Goal: Transaction & Acquisition: Purchase product/service

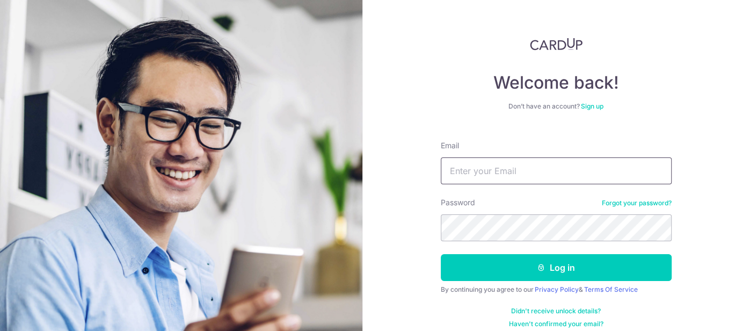
click at [609, 176] on input "Email" at bounding box center [556, 170] width 231 height 27
type input "[PERSON_NAME][EMAIL_ADDRESS][DOMAIN_NAME]"
click at [441, 254] on button "Log in" at bounding box center [556, 267] width 231 height 27
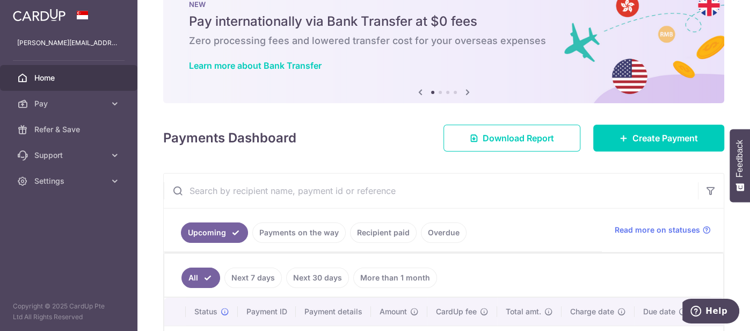
scroll to position [35, 0]
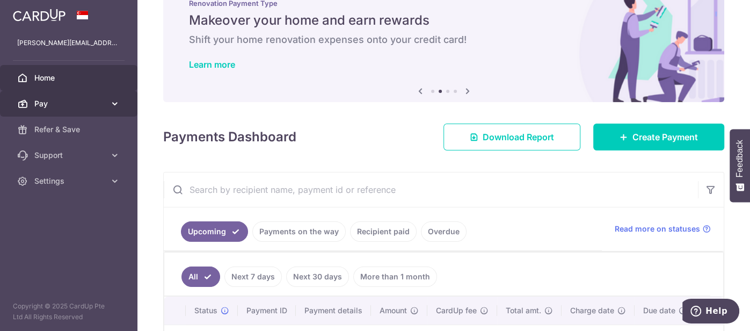
click at [78, 102] on span "Pay" at bounding box center [69, 103] width 71 height 11
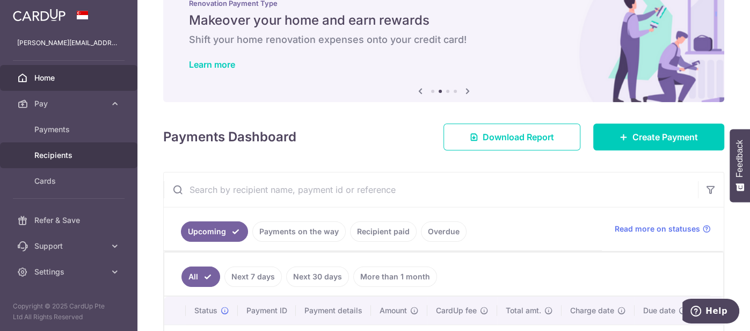
click at [60, 157] on span "Recipients" at bounding box center [69, 155] width 71 height 11
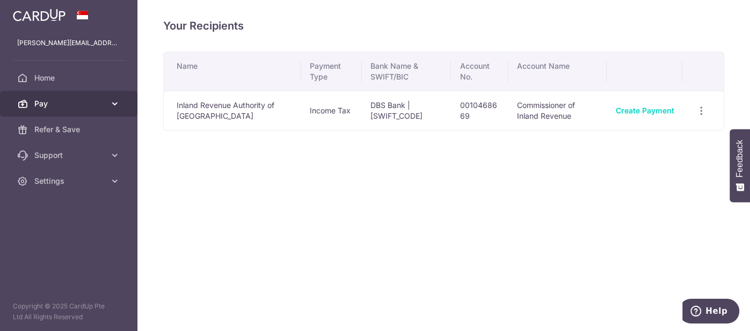
click at [61, 108] on span "Pay" at bounding box center [69, 103] width 71 height 11
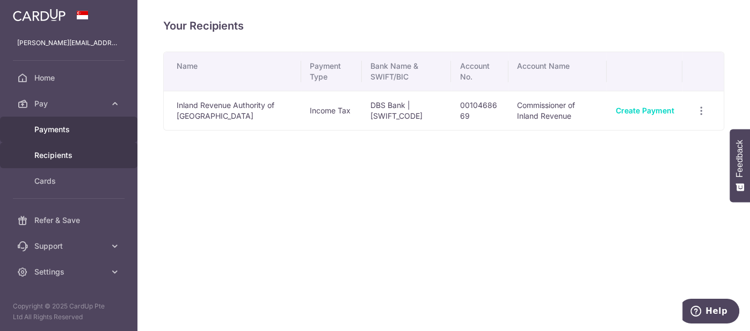
click at [55, 130] on span "Payments" at bounding box center [69, 129] width 71 height 11
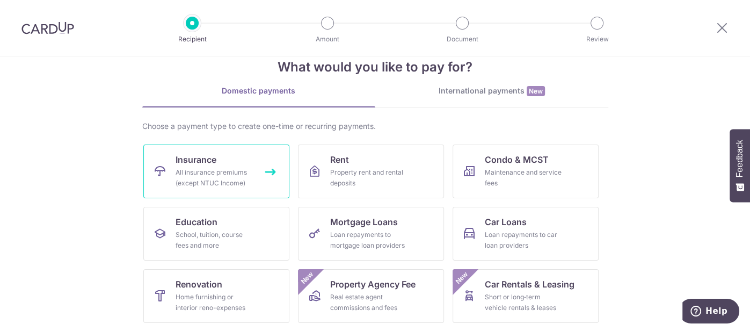
scroll to position [30, 0]
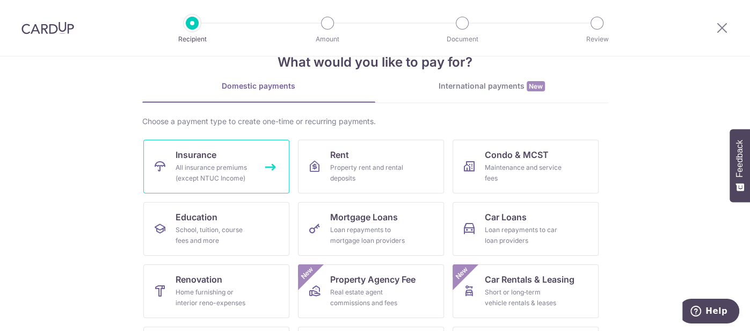
click at [250, 158] on link "Insurance All insurance premiums (except NTUC Income)" at bounding box center [216, 167] width 146 height 54
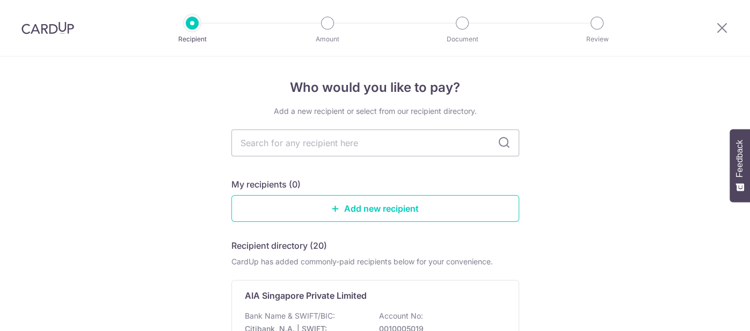
click at [278, 146] on input "text" at bounding box center [375, 142] width 288 height 27
click at [335, 140] on input "text" at bounding box center [375, 142] width 288 height 27
click at [329, 134] on input "text" at bounding box center [375, 142] width 288 height 27
type input "manu"
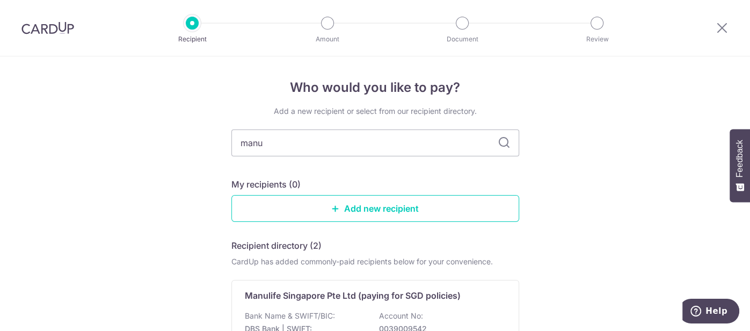
type input "manul"
type input "manulife"
click at [503, 141] on icon at bounding box center [504, 142] width 13 height 13
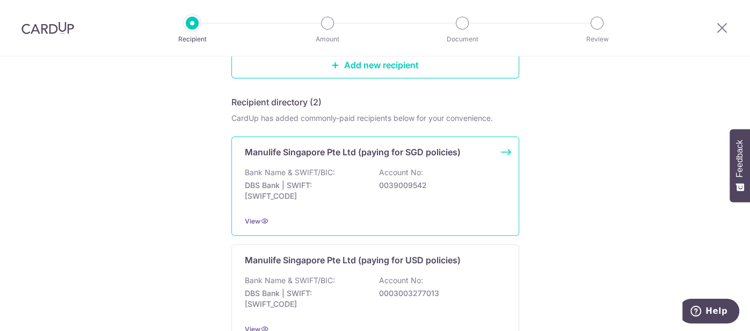
scroll to position [140, 0]
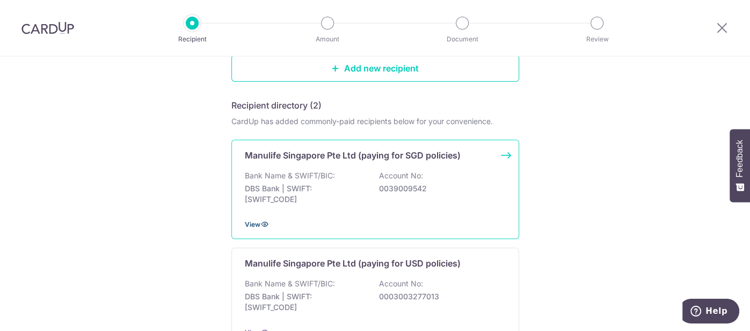
click at [255, 223] on span "View" at bounding box center [253, 224] width 16 height 8
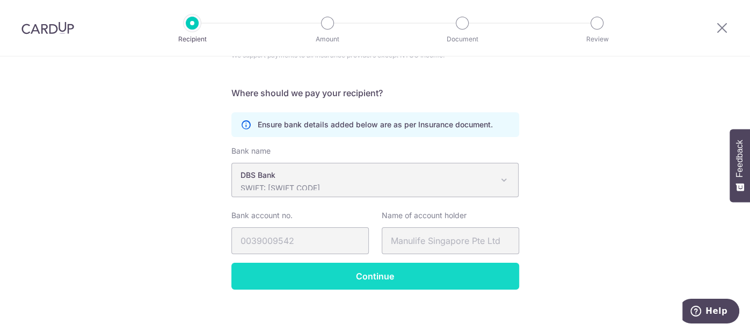
scroll to position [179, 0]
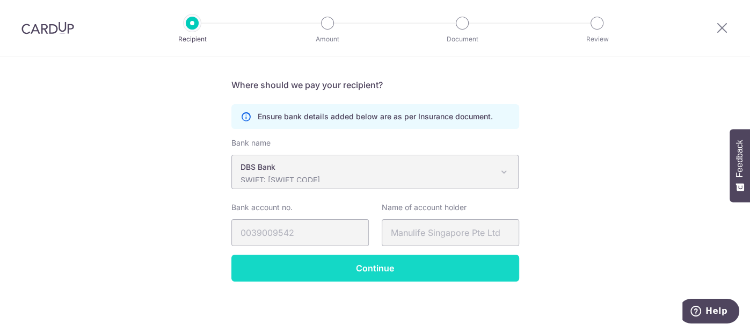
click at [365, 267] on input "Continue" at bounding box center [375, 268] width 288 height 27
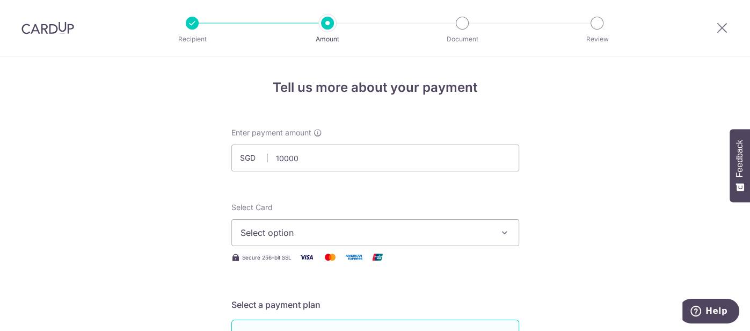
drag, startPoint x: 309, startPoint y: 157, endPoint x: 262, endPoint y: 161, distance: 47.4
click at [262, 161] on div "SGD 10000" at bounding box center [375, 157] width 288 height 27
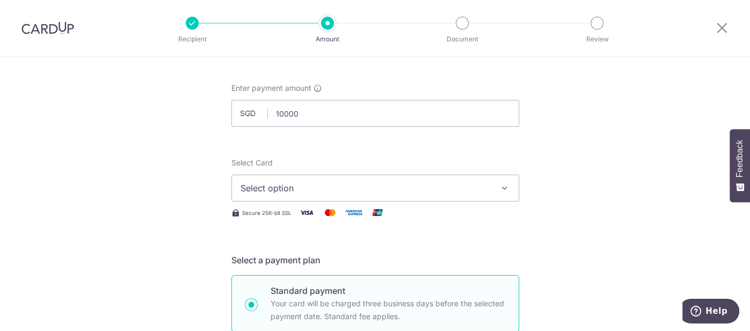
scroll to position [41, 0]
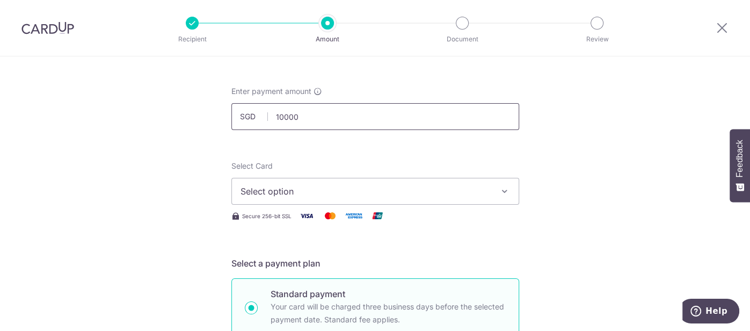
click at [335, 111] on input "10000" at bounding box center [375, 116] width 288 height 27
drag, startPoint x: 334, startPoint y: 112, endPoint x: 258, endPoint y: 121, distance: 75.7
click at [259, 121] on div "SGD 10000" at bounding box center [375, 116] width 288 height 27
click at [294, 185] on span "Select option" at bounding box center [366, 191] width 250 height 13
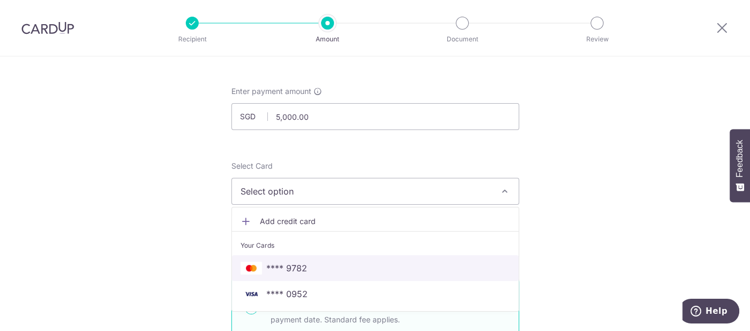
click at [302, 265] on span "**** 9782" at bounding box center [286, 268] width 41 height 13
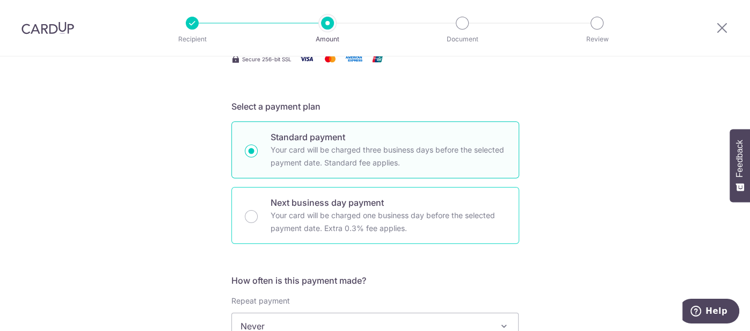
scroll to position [246, 0]
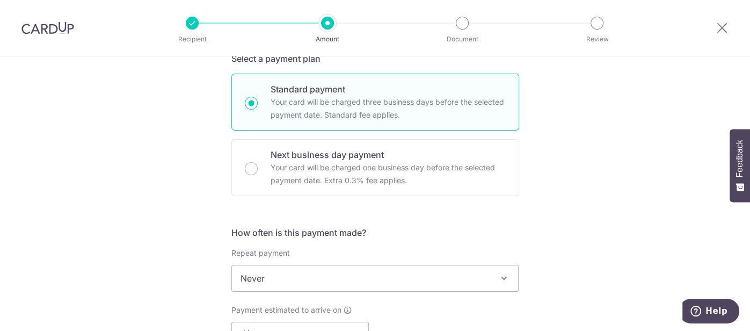
click at [298, 272] on span "Never" at bounding box center [375, 278] width 287 height 26
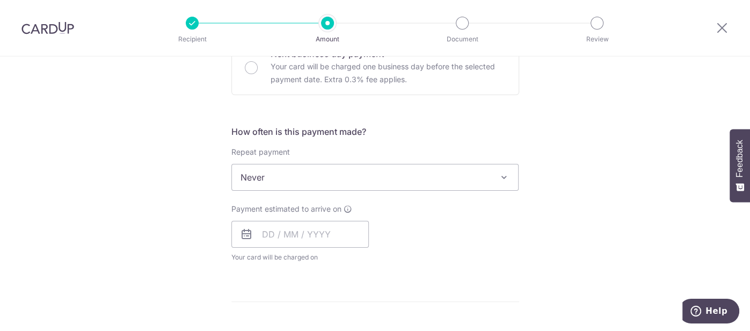
scroll to position [358, 0]
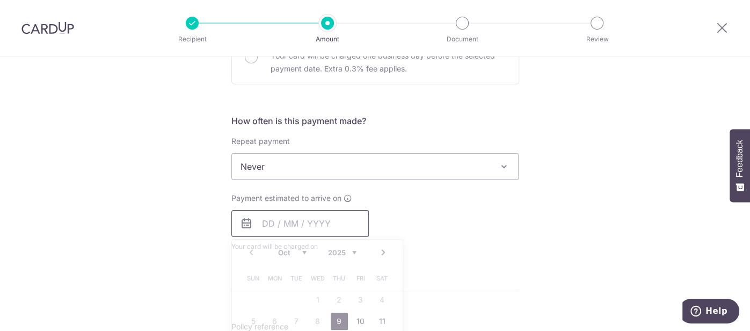
click at [302, 222] on input "text" at bounding box center [299, 223] width 137 height 27
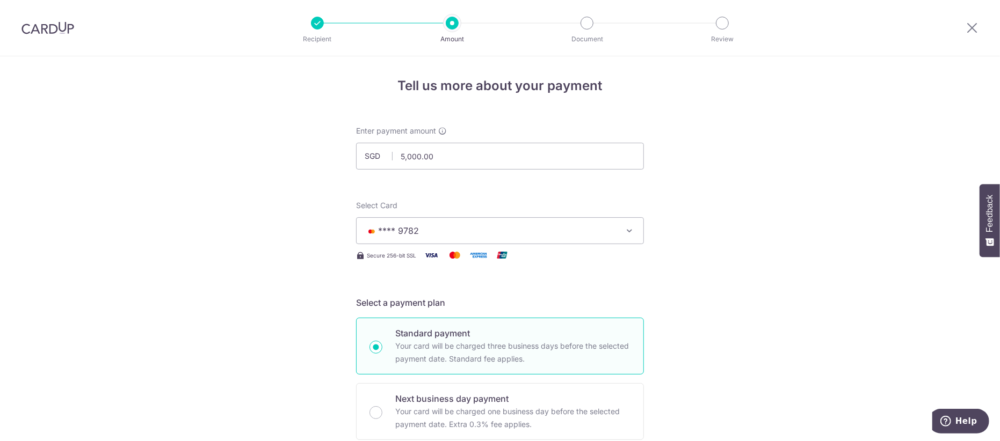
scroll to position [0, 0]
click at [589, 155] on input "5,000.00" at bounding box center [500, 157] width 288 height 27
drag, startPoint x: 562, startPoint y: 151, endPoint x: 300, endPoint y: 162, distance: 262.3
drag, startPoint x: 412, startPoint y: 159, endPoint x: 397, endPoint y: 168, distance: 17.6
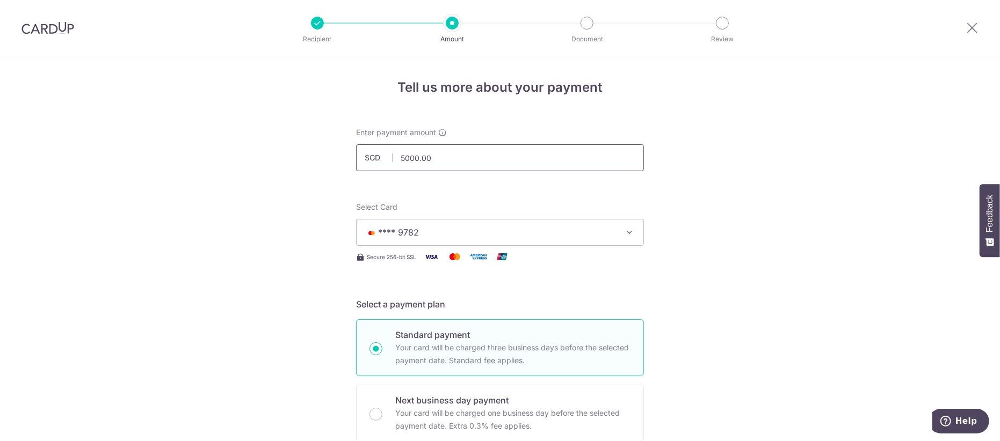
click at [398, 168] on input "5000.00" at bounding box center [500, 157] width 288 height 27
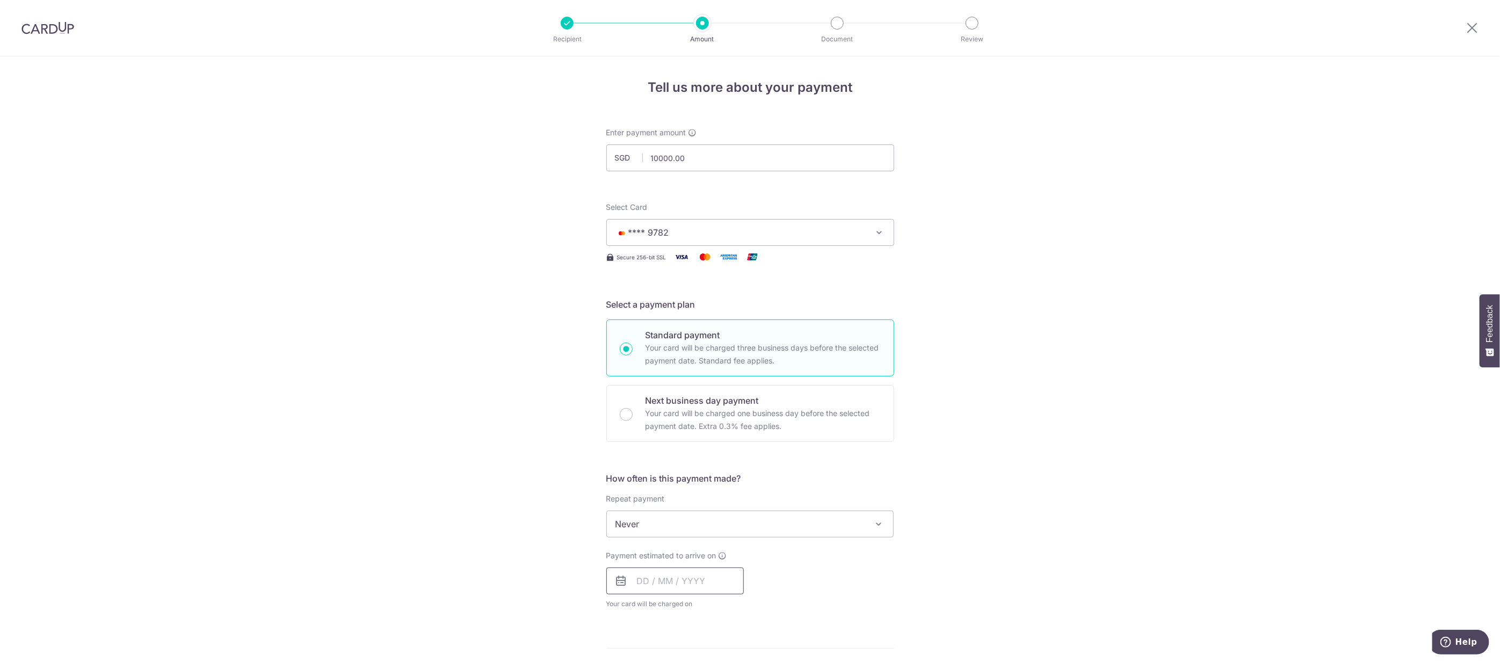
click at [696, 330] on input "text" at bounding box center [674, 581] width 137 height 27
type input "10,000.00"
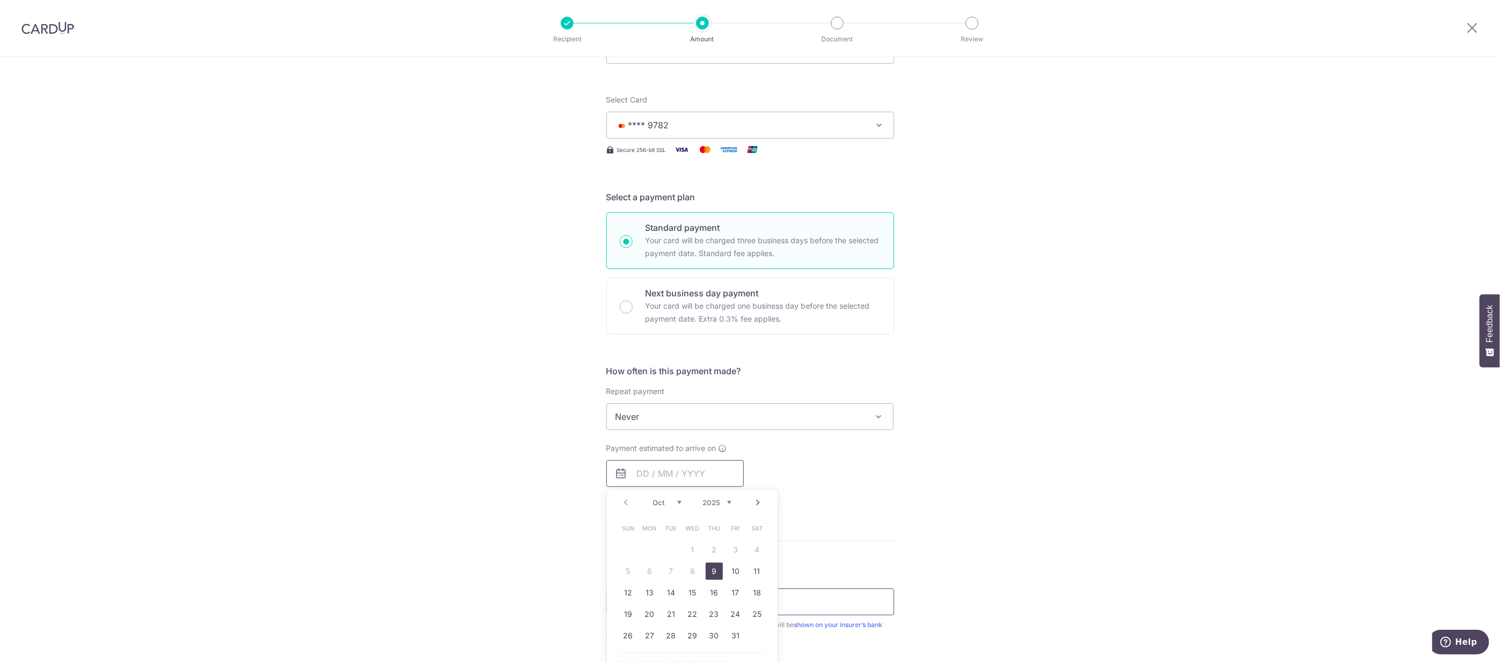
scroll to position [125, 0]
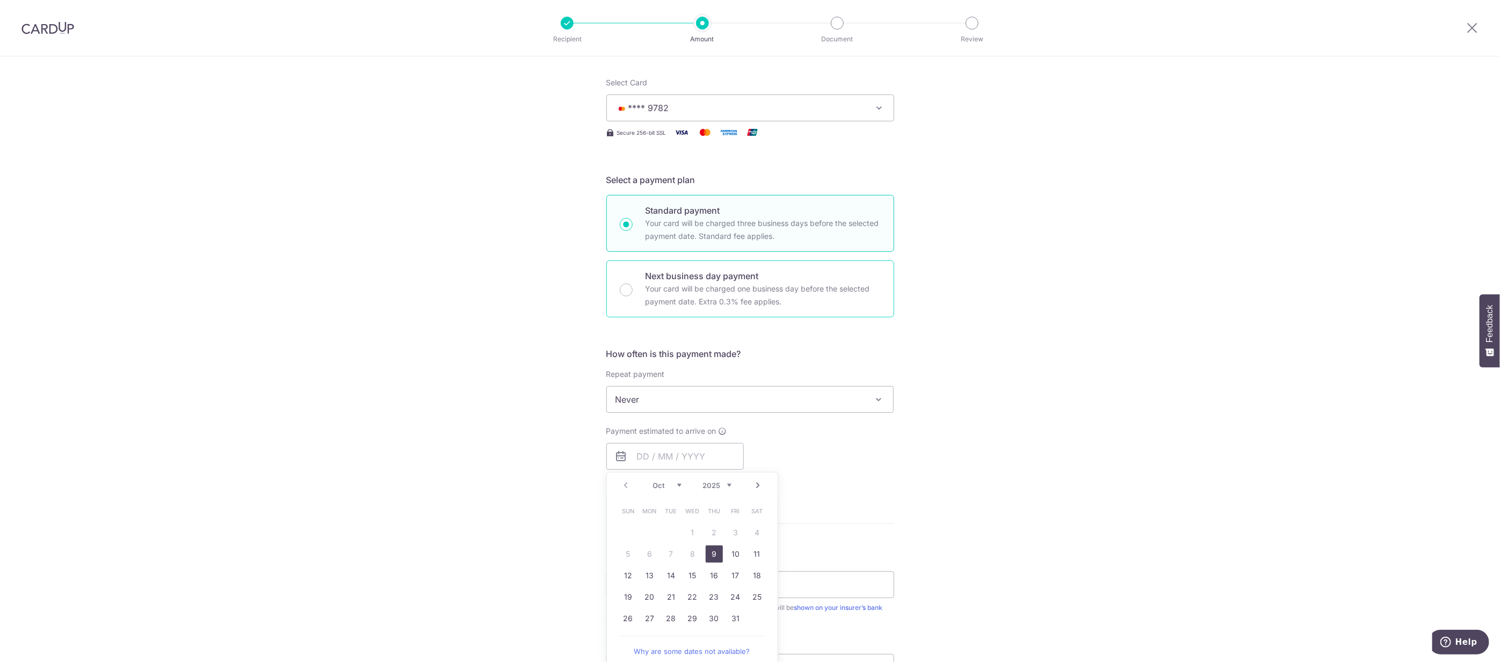
click at [719, 290] on p "Your card will be charged one business day before the selected payment date. Ex…" at bounding box center [763, 296] width 235 height 26
click at [633, 290] on input "Next business day payment Your card will be charged one business day before the…" at bounding box center [626, 290] width 13 height 13
radio input "false"
radio input "true"
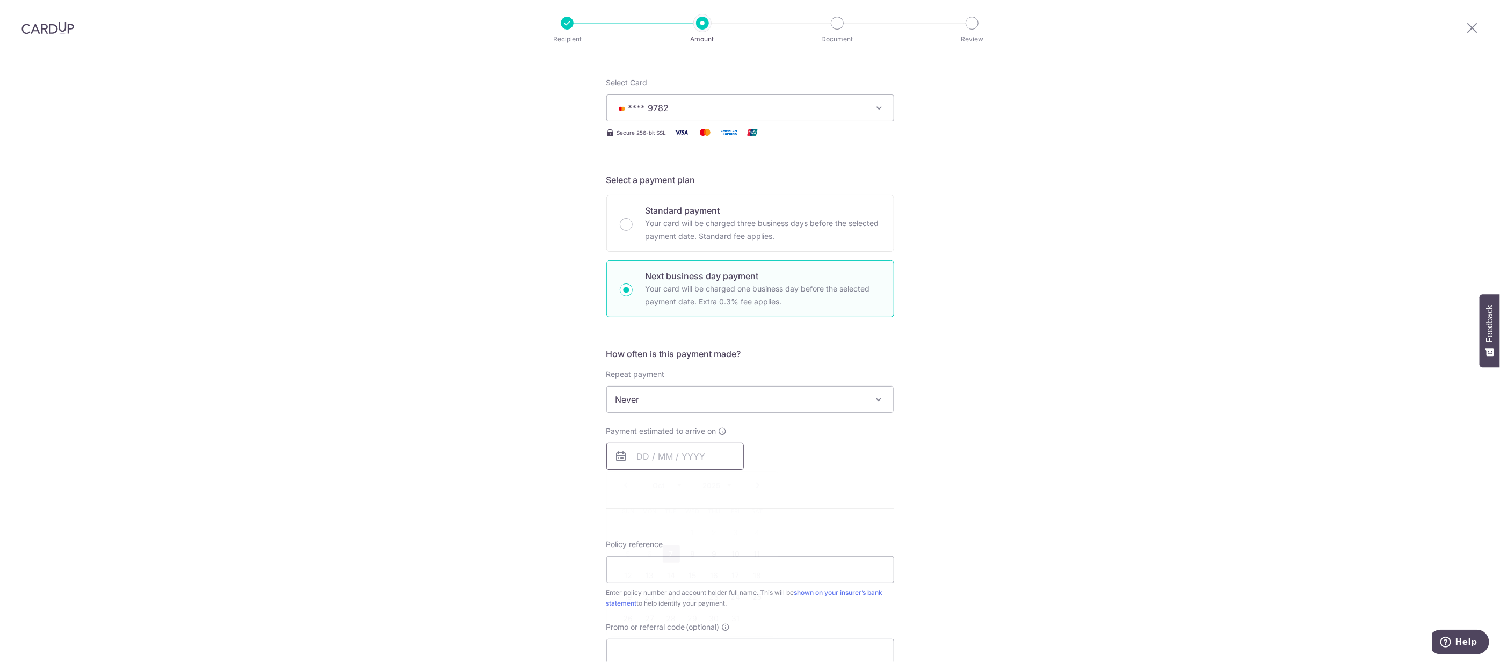
click at [716, 330] on input "text" at bounding box center [674, 456] width 137 height 27
click at [435, 212] on div "Tell us more about your payment Enter payment amount SGD 10,000.00 10000.00 Sel…" at bounding box center [750, 436] width 1500 height 1009
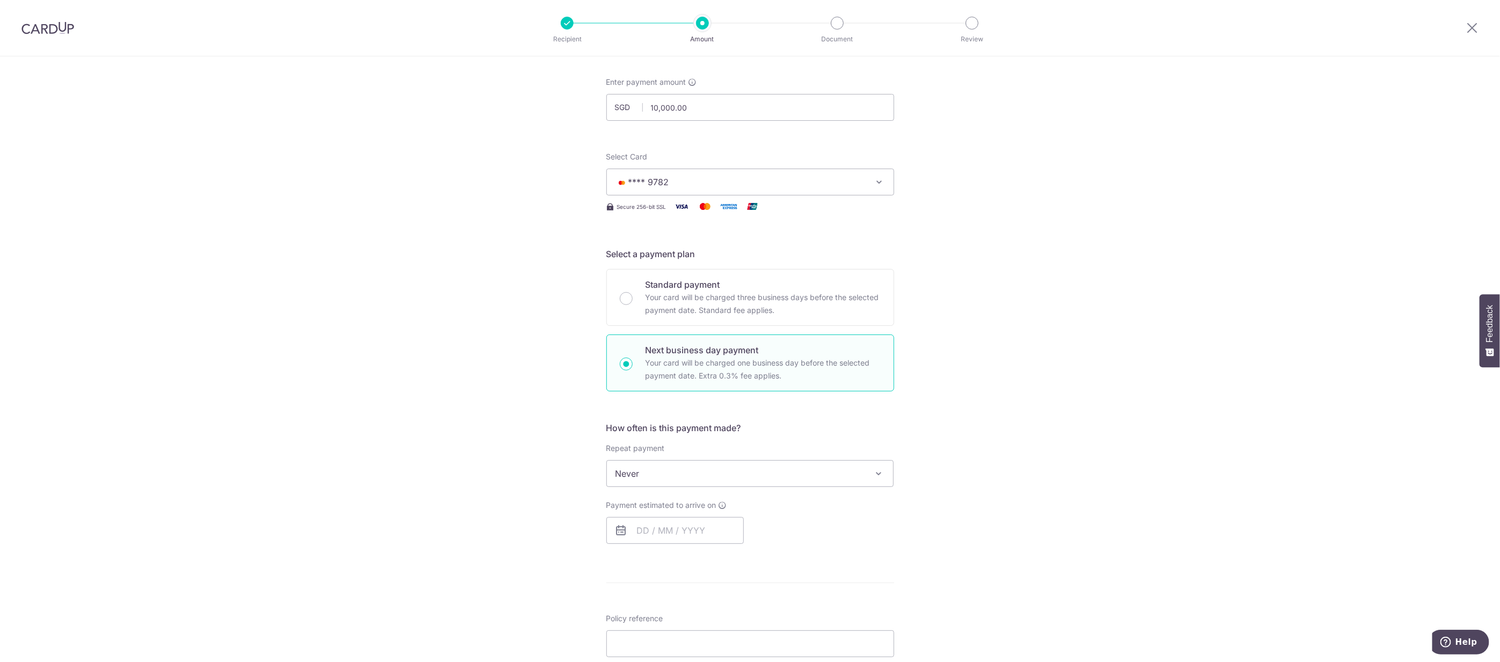
scroll to position [0, 0]
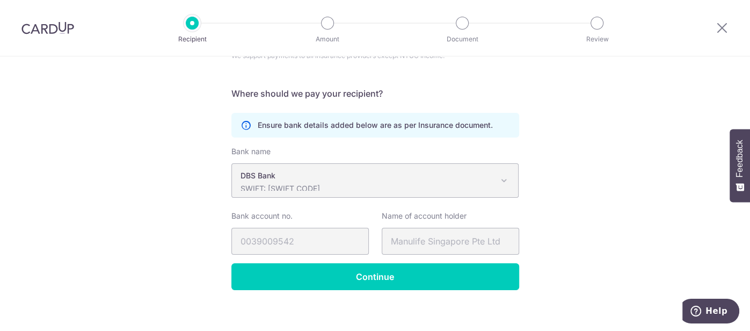
scroll to position [179, 0]
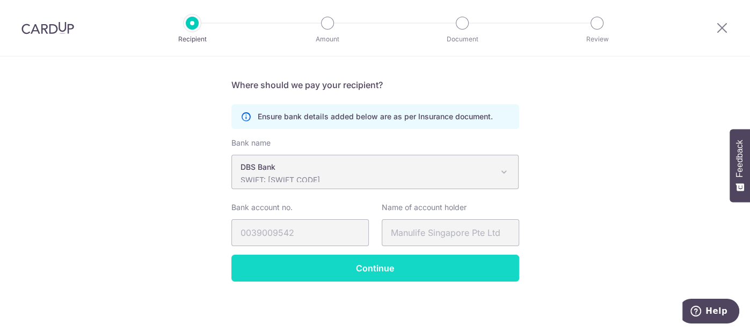
click at [386, 264] on input "Continue" at bounding box center [375, 268] width 288 height 27
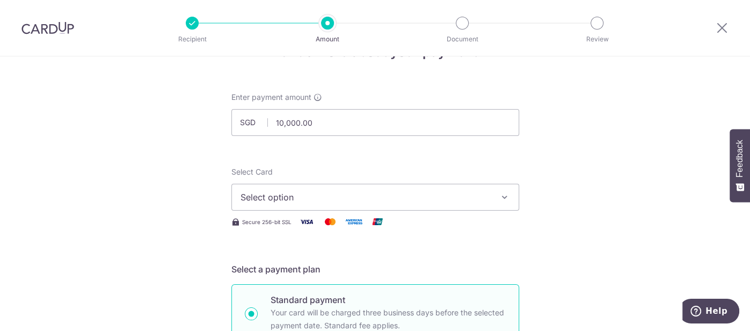
click at [442, 196] on span "Select option" at bounding box center [366, 197] width 250 height 13
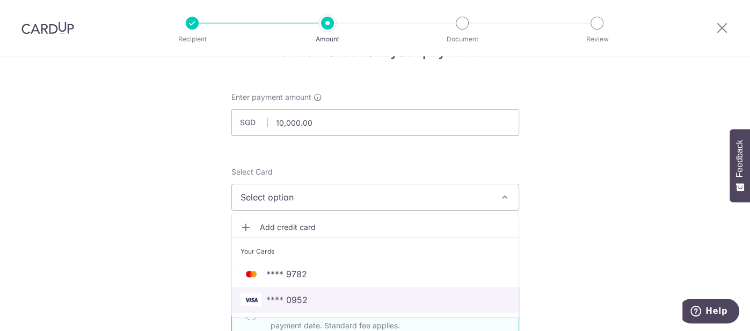
click at [310, 300] on span "**** 0952" at bounding box center [376, 299] width 270 height 13
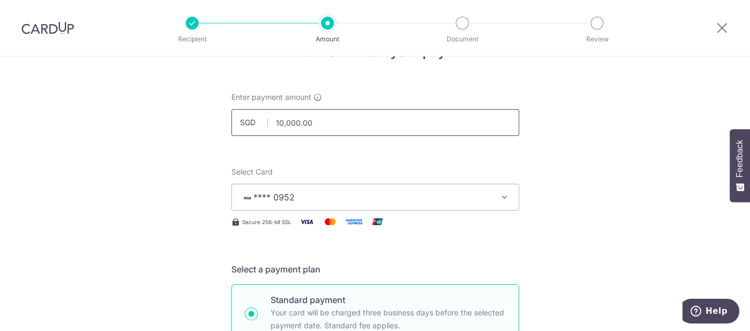
drag, startPoint x: 322, startPoint y: 117, endPoint x: 244, endPoint y: 123, distance: 78.1
click at [244, 123] on div "SGD 10,000.00 10000.00" at bounding box center [375, 122] width 288 height 27
type input "9,000.00"
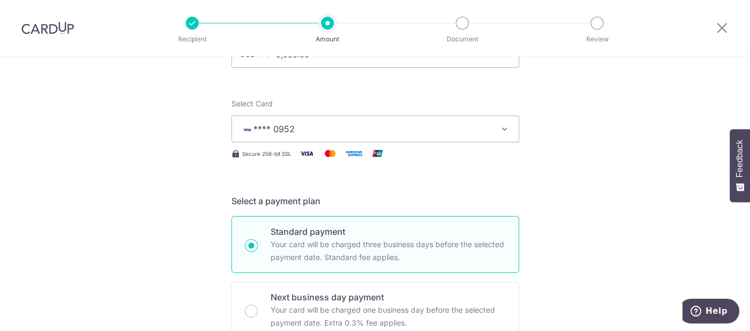
scroll to position [104, 0]
click at [324, 309] on p "Your card will be charged one business day before the selected payment date. Ex…" at bounding box center [388, 316] width 235 height 26
click at [258, 309] on input "Next business day payment Your card will be charged one business day before the…" at bounding box center [251, 310] width 13 height 13
radio input "false"
radio input "true"
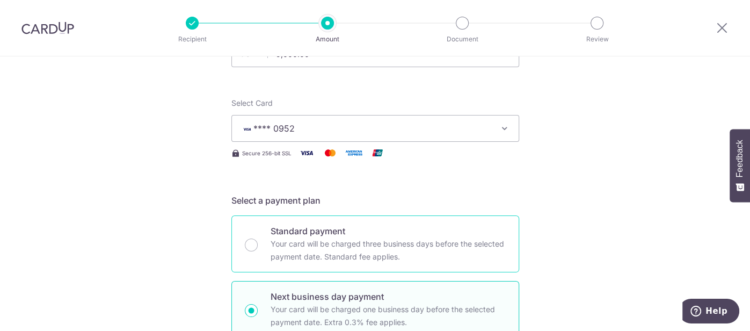
click at [394, 243] on p "Your card will be charged three business days before the selected payment date.…" at bounding box center [388, 250] width 235 height 26
click at [258, 243] on input "Standard payment Your card will be charged three business days before the selec…" at bounding box center [251, 244] width 13 height 13
radio input "true"
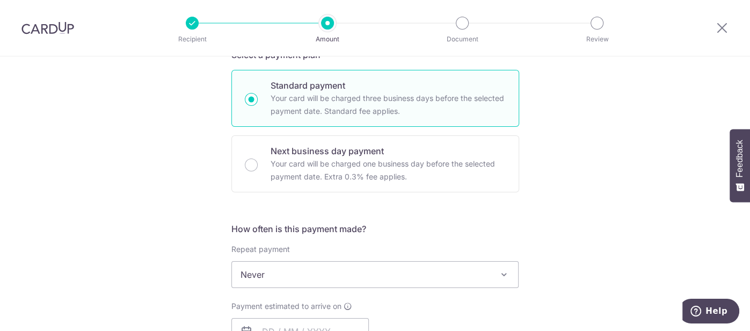
scroll to position [260, 0]
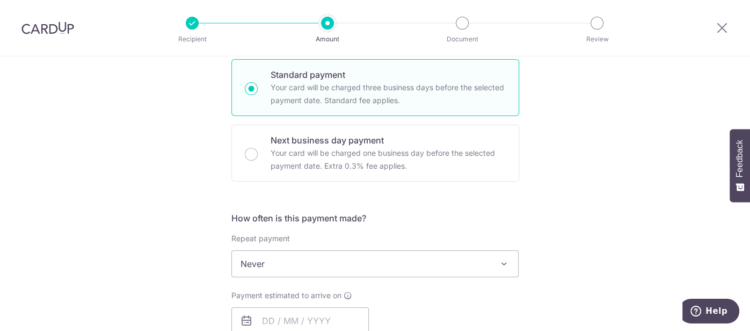
click at [392, 253] on span "Never" at bounding box center [375, 264] width 287 height 26
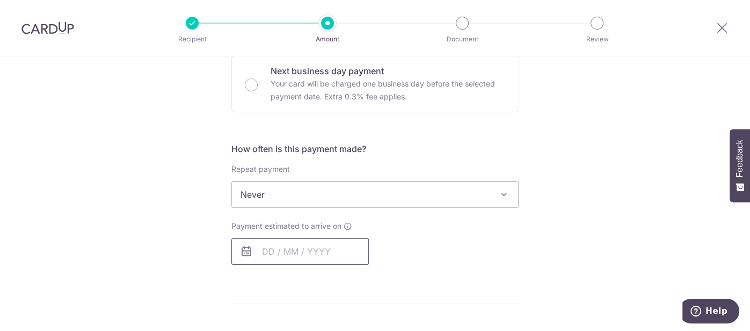
scroll to position [340, 0]
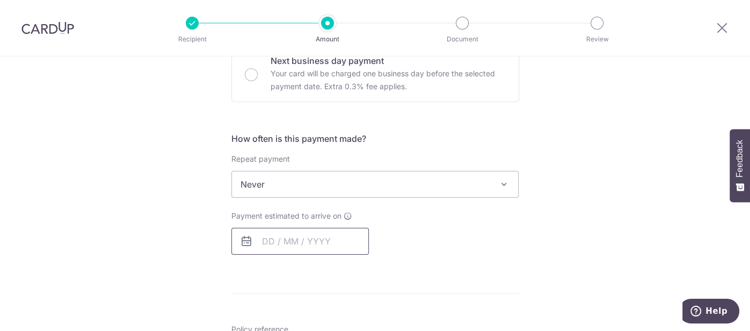
click at [314, 241] on input "text" at bounding box center [299, 241] width 137 height 27
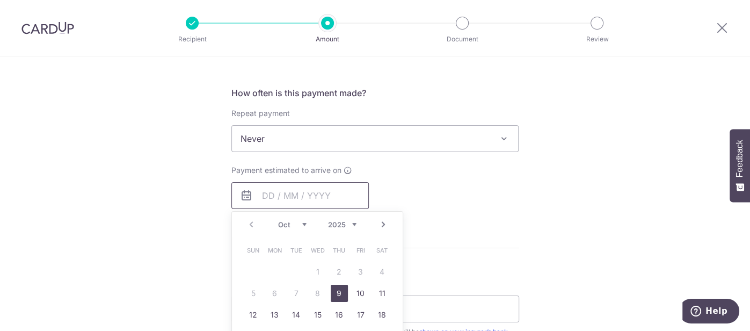
scroll to position [390, 0]
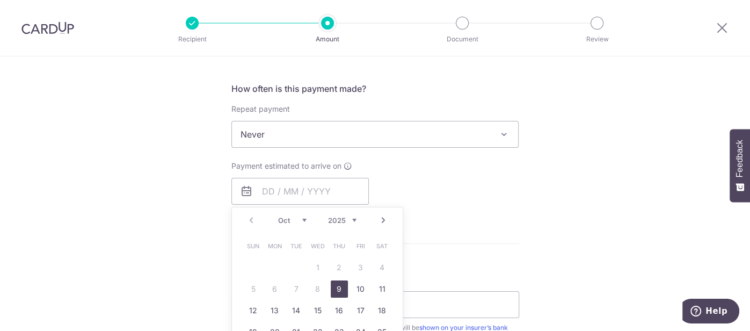
click at [336, 291] on link "9" at bounding box center [339, 288] width 17 height 17
type input "09/10/2025"
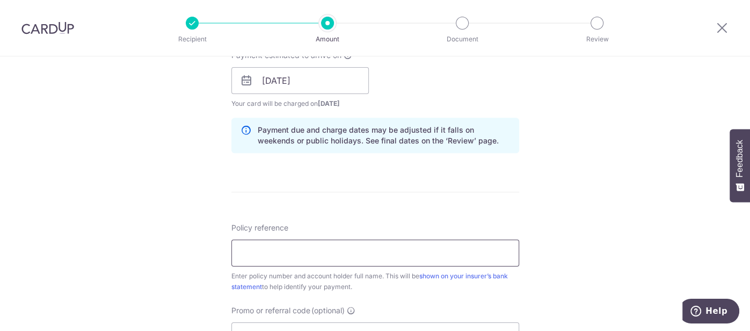
scroll to position [503, 0]
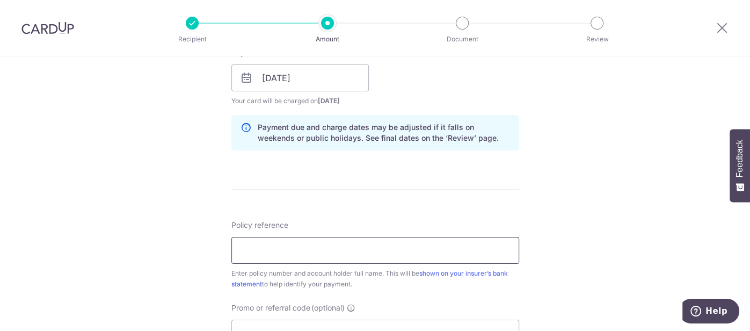
click at [358, 243] on input "Policy reference" at bounding box center [375, 250] width 288 height 27
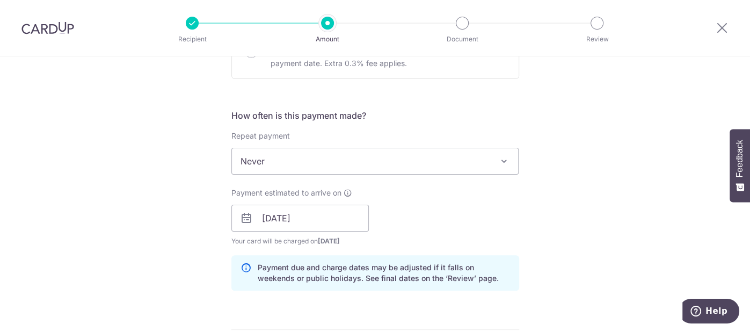
scroll to position [203, 0]
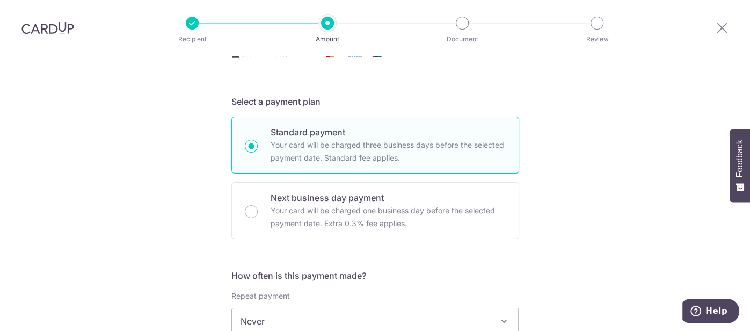
click at [55, 24] on img at bounding box center [47, 27] width 53 height 13
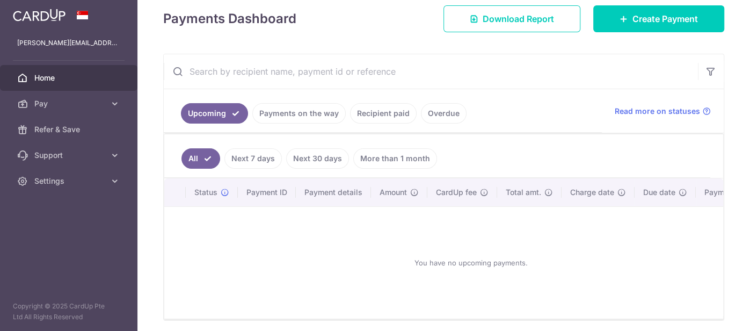
scroll to position [177, 0]
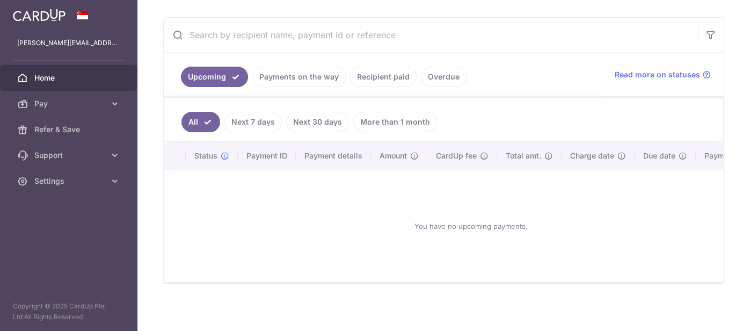
click at [371, 117] on link "More than 1 month" at bounding box center [395, 122] width 84 height 20
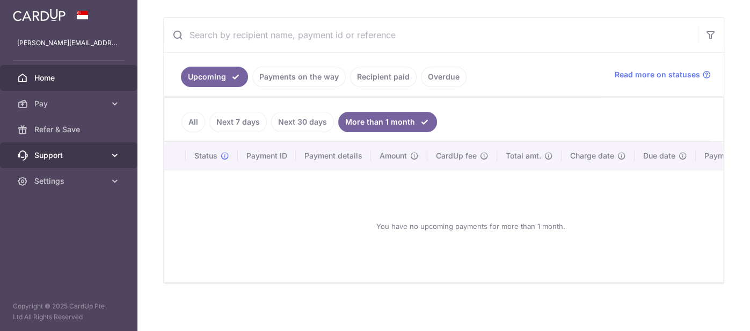
click at [70, 153] on span "Support" at bounding box center [69, 155] width 71 height 11
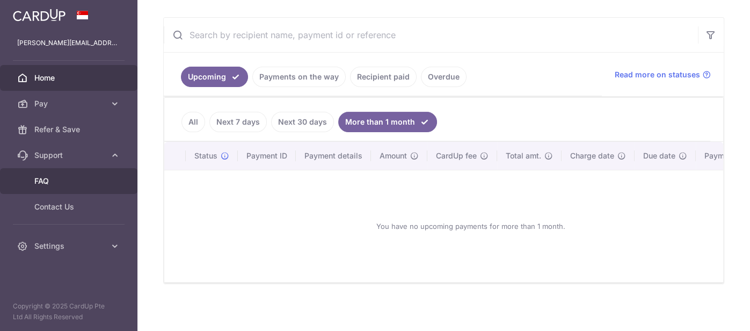
click at [52, 169] on link "FAQ" at bounding box center [68, 181] width 137 height 26
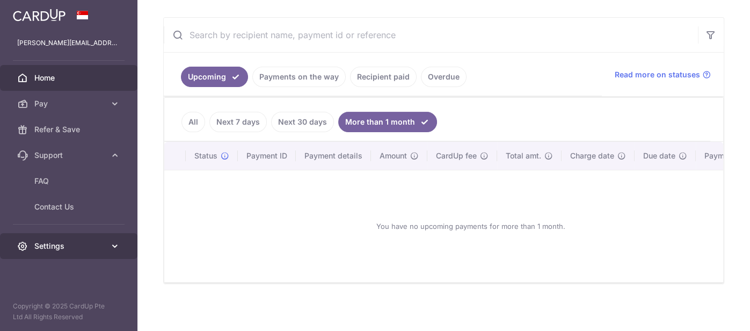
click at [65, 241] on span "Settings" at bounding box center [69, 246] width 71 height 11
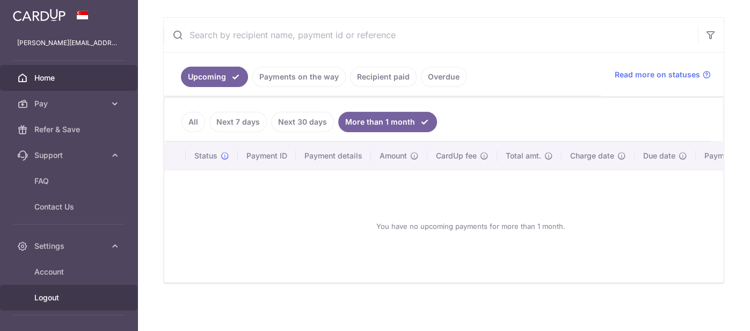
click at [59, 301] on span "Logout" at bounding box center [69, 297] width 71 height 11
